Goal: Task Accomplishment & Management: Use online tool/utility

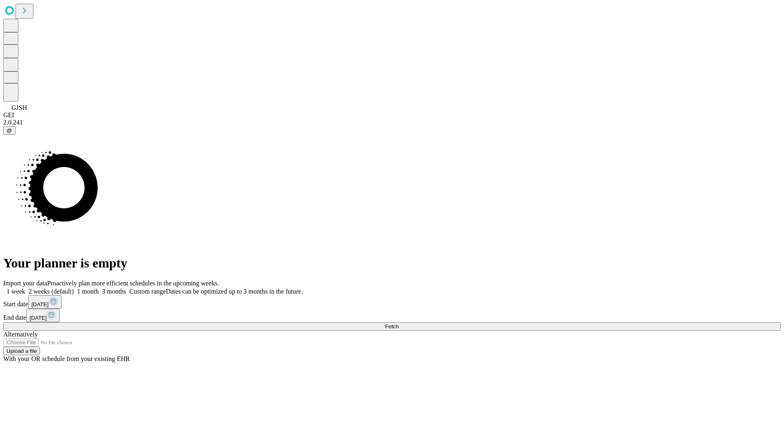
click at [399, 323] on span "Fetch" at bounding box center [391, 326] width 13 height 6
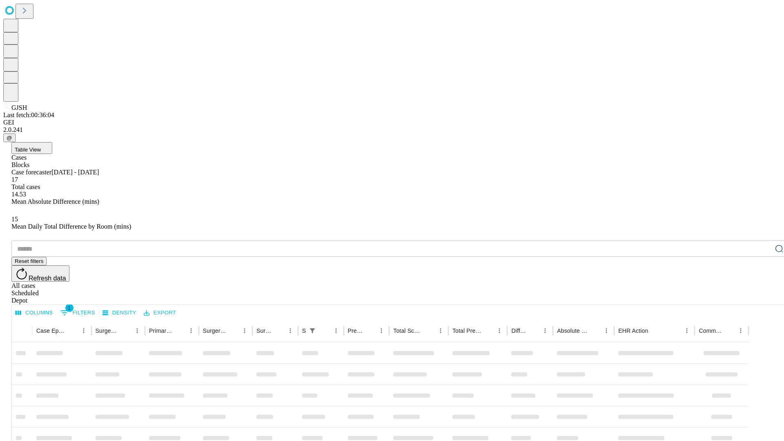
click at [763, 297] on div "Depot" at bounding box center [399, 300] width 777 height 7
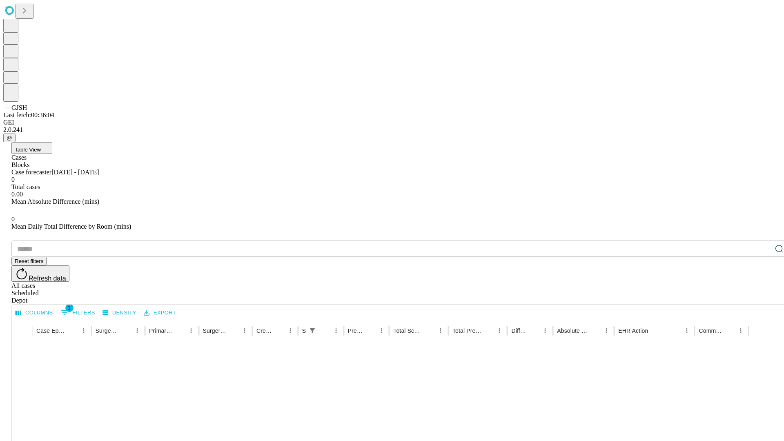
click at [696, 282] on div "All cases" at bounding box center [399, 285] width 777 height 7
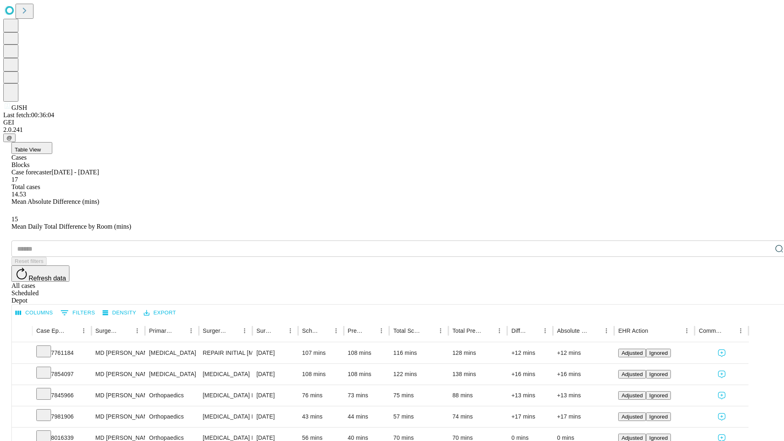
type input "*******"
